Goal: Book appointment/travel/reservation

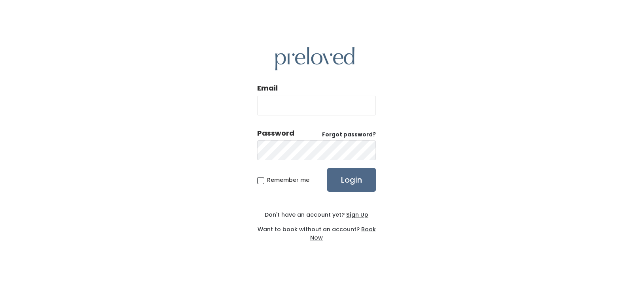
click at [358, 215] on u "Sign Up" at bounding box center [357, 215] width 22 height 8
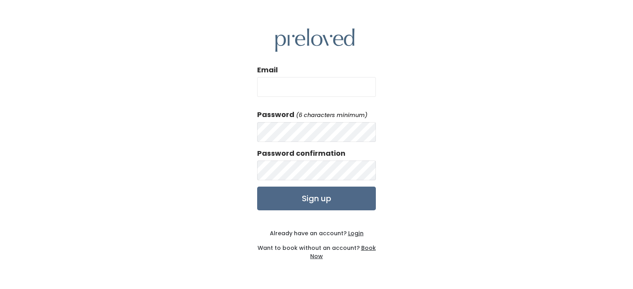
click at [371, 248] on u "Book Now" at bounding box center [343, 252] width 66 height 16
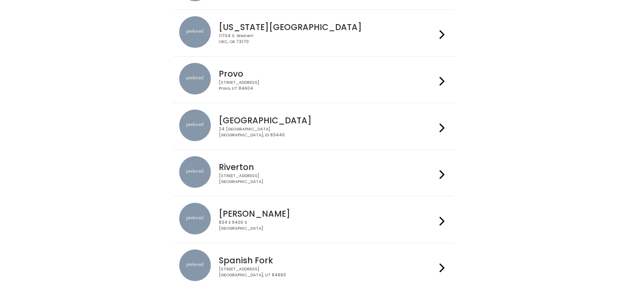
scroll to position [310, 0]
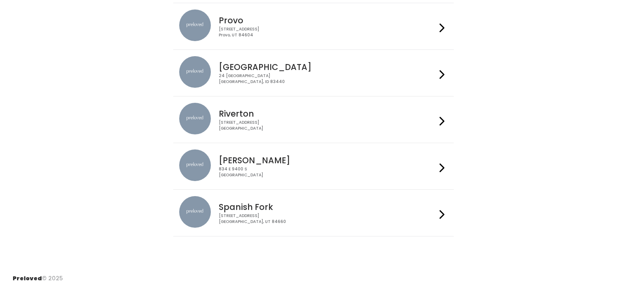
click at [303, 74] on div "[STREET_ADDRESS]" at bounding box center [328, 78] width 218 height 11
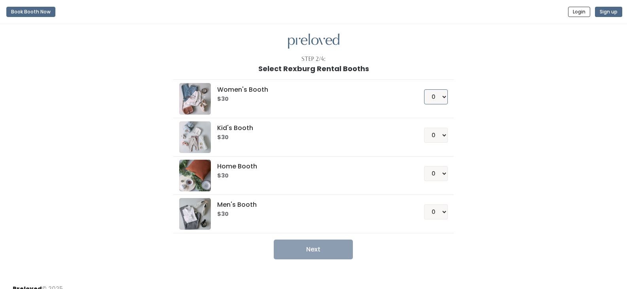
click at [441, 97] on select "0 1 2 3 4" at bounding box center [436, 96] width 24 height 15
click at [523, 131] on div "Women's Booth $30 0 1 2 3 4 Kid's Booth $30 0 1 2 3 4 0" at bounding box center [313, 166] width 435 height 187
click at [441, 138] on select "0 1 2 3 4" at bounding box center [436, 135] width 24 height 15
click at [512, 145] on div "Women's Booth $30 0 1 2 3 4 Kid's Booth $30 0 1 2 3 4 0" at bounding box center [313, 166] width 435 height 187
